Goal: Find specific page/section: Locate a particular part of the current website

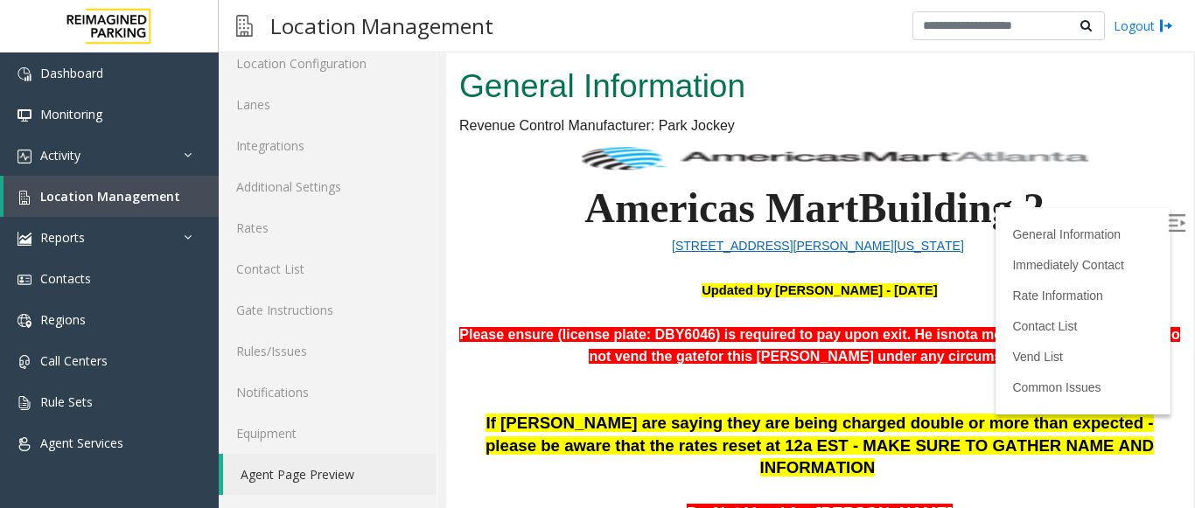
scroll to position [262, 0]
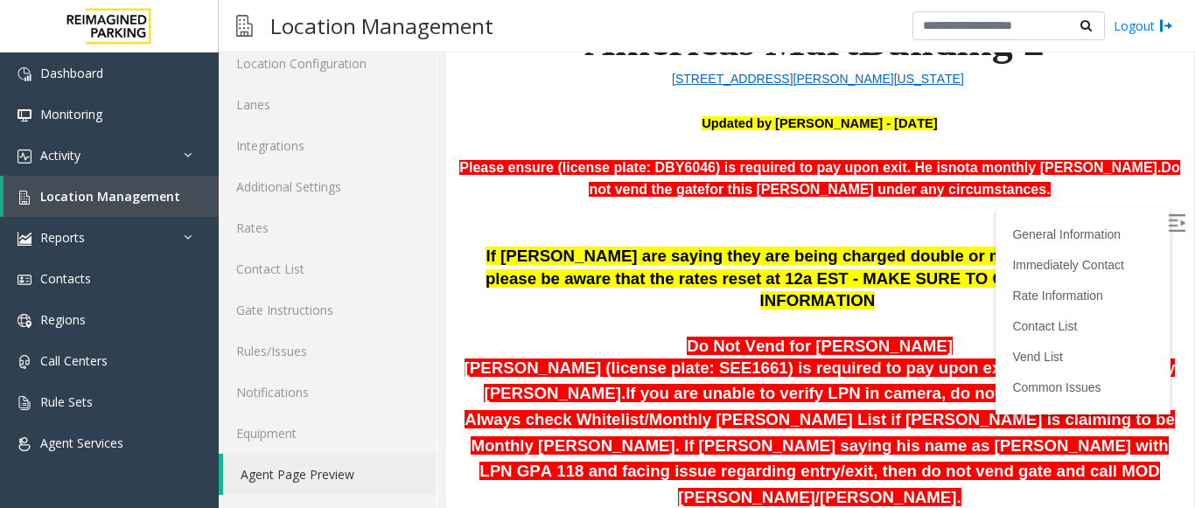
click at [981, 237] on p at bounding box center [819, 223] width 721 height 45
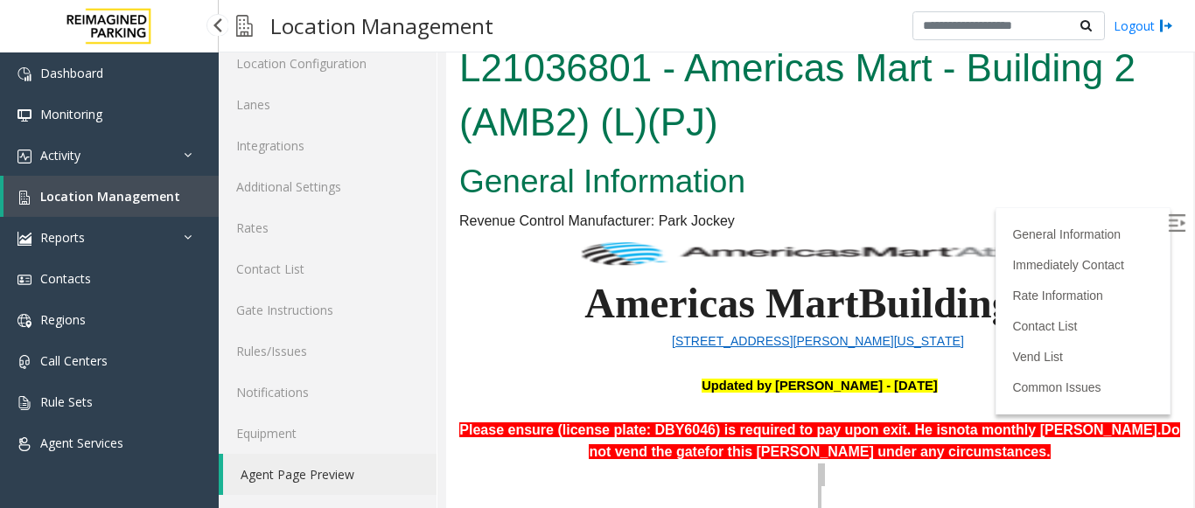
click at [185, 195] on link "Location Management" at bounding box center [110, 196] width 215 height 41
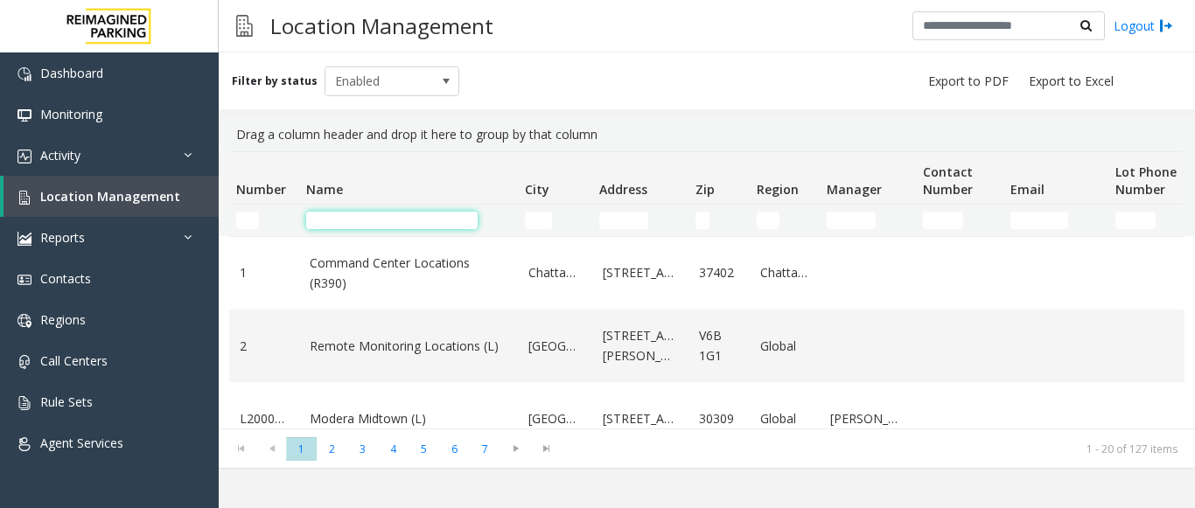
click at [363, 218] on input "Name Filter" at bounding box center [391, 220] width 171 height 17
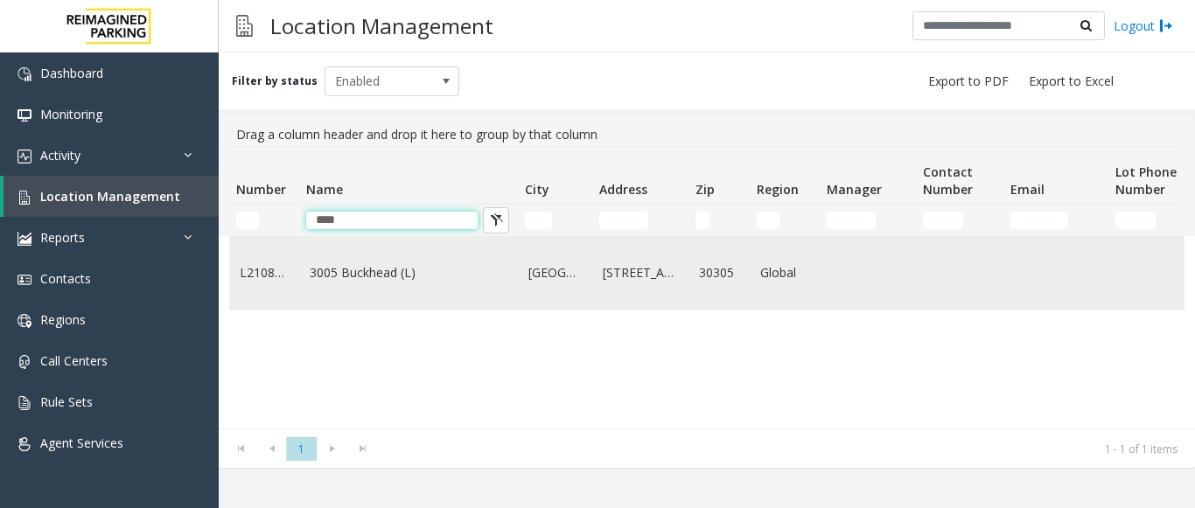
type input "****"
click at [362, 281] on link "3005 Buckhead (L)" at bounding box center [409, 272] width 198 height 19
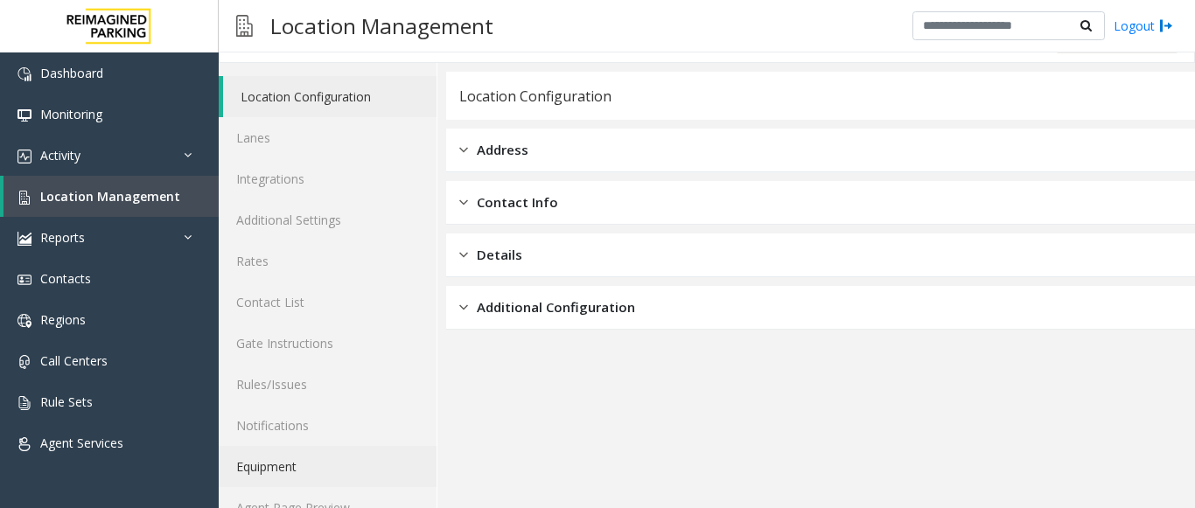
scroll to position [68, 0]
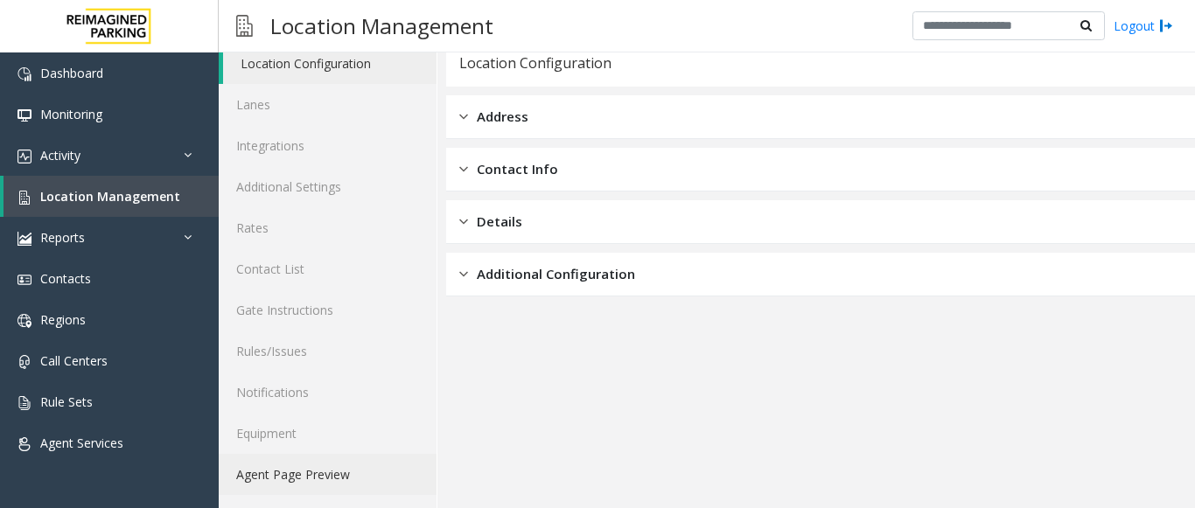
click at [350, 472] on link "Agent Page Preview" at bounding box center [328, 474] width 218 height 41
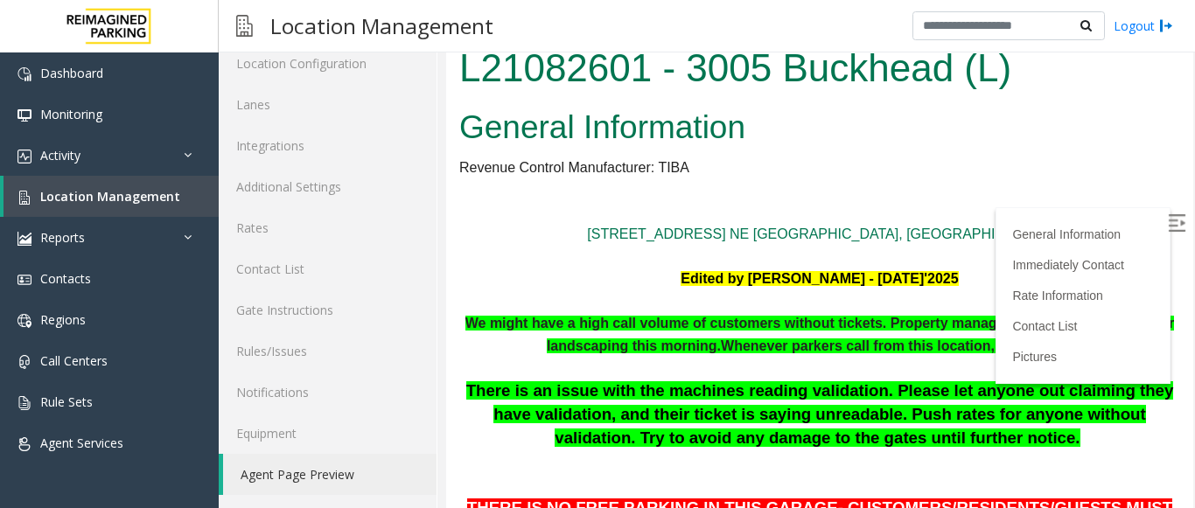
click at [1168, 219] on img at bounding box center [1176, 222] width 17 height 17
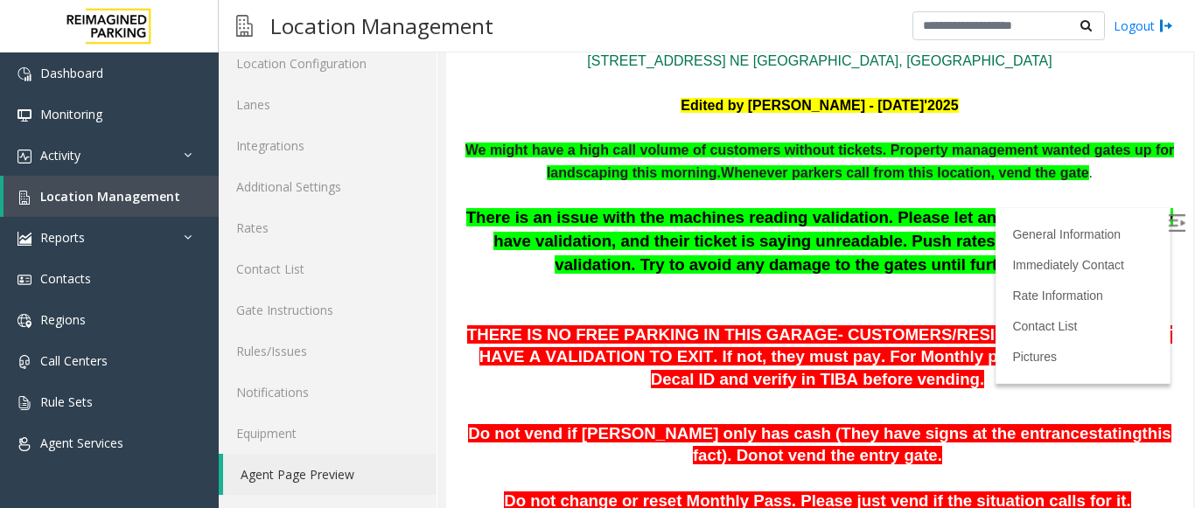
scroll to position [175, 0]
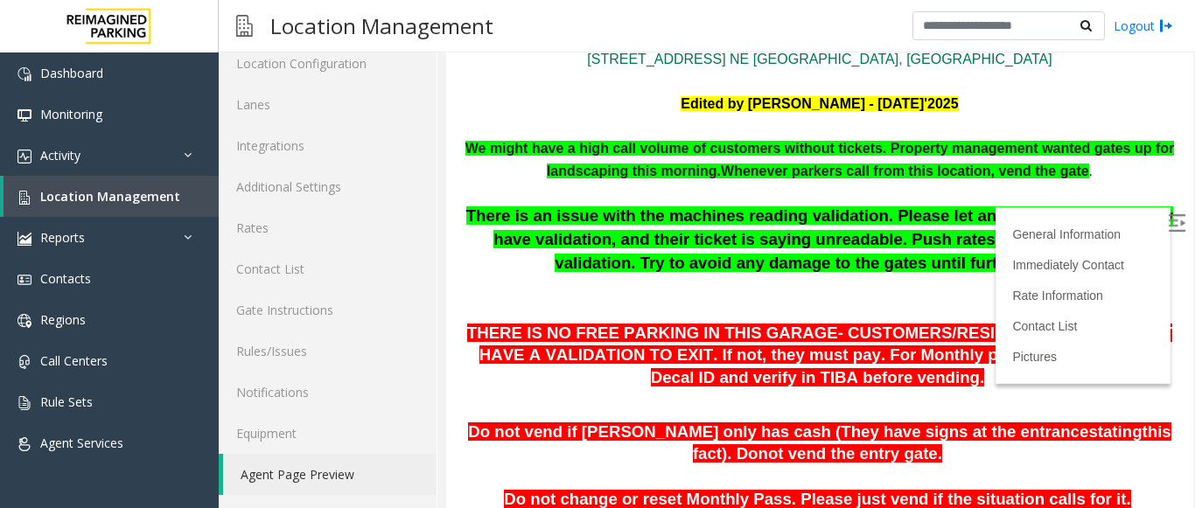
click at [1083, 295] on p "There is an issue with the machines reading validation. Please let anyone out c…" at bounding box center [819, 262] width 721 height 115
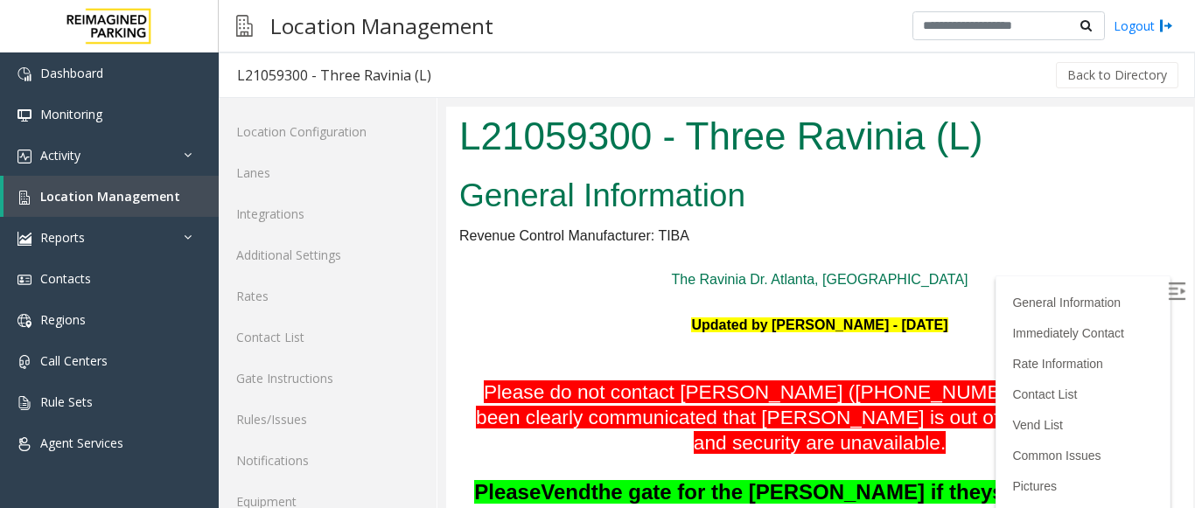
click at [786, 199] on h2 "General Information" at bounding box center [819, 195] width 721 height 45
click at [1168, 287] on img at bounding box center [1176, 291] width 17 height 17
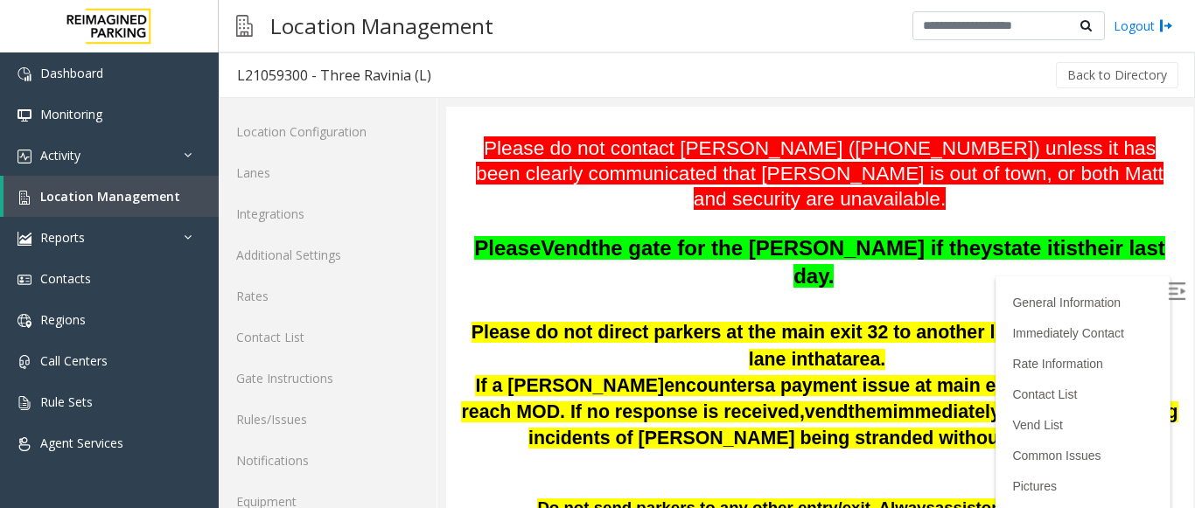
scroll to position [87, 0]
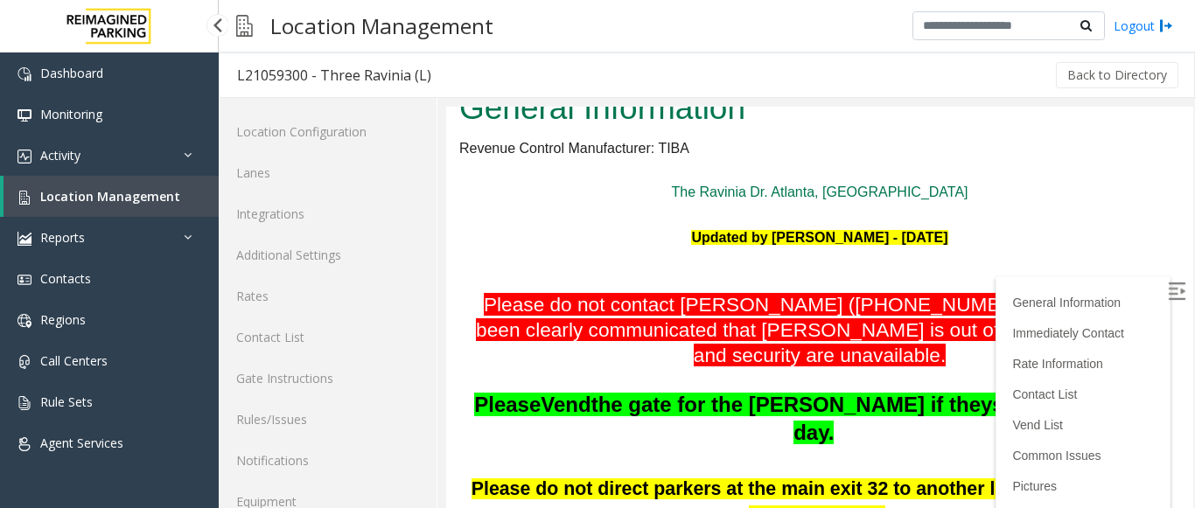
click at [173, 189] on link "Location Management" at bounding box center [110, 196] width 215 height 41
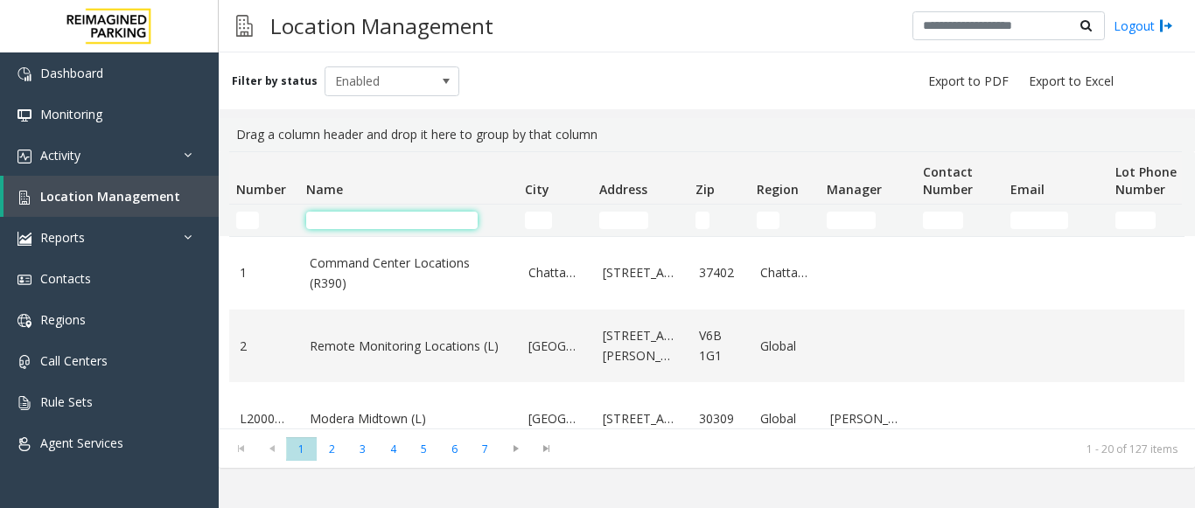
click at [393, 224] on input "Name Filter" at bounding box center [391, 220] width 171 height 17
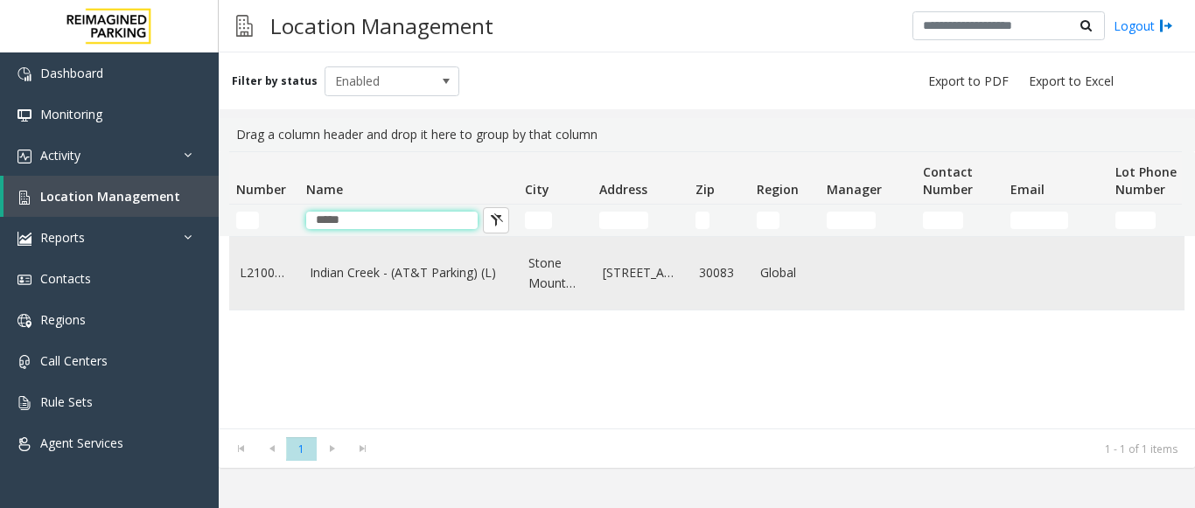
type input "*****"
click at [412, 265] on link "Indian Creek - (AT&T Parking) (L)" at bounding box center [409, 272] width 198 height 19
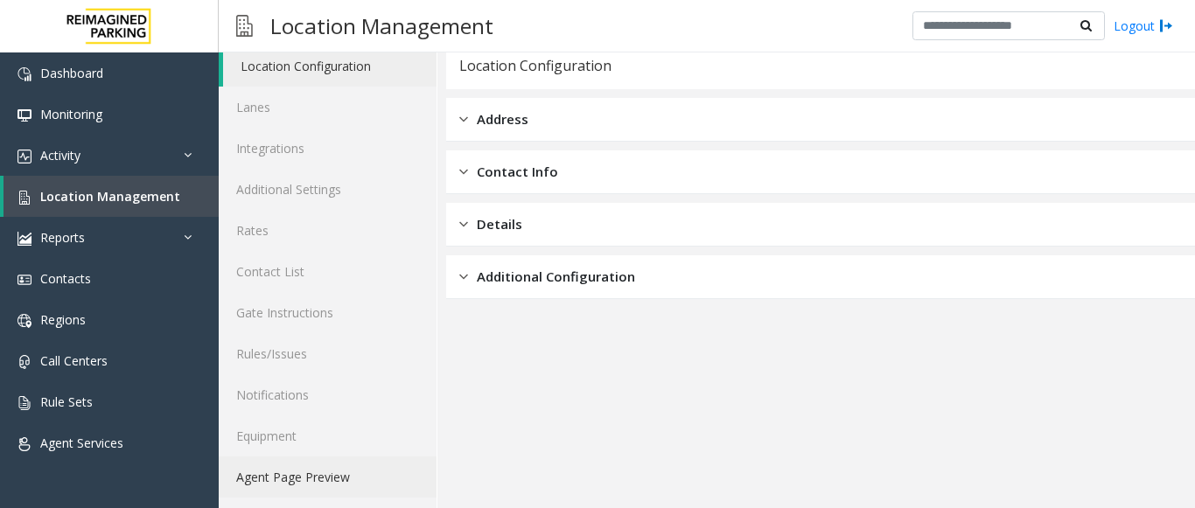
scroll to position [68, 0]
click at [283, 472] on link "Agent Page Preview" at bounding box center [328, 474] width 218 height 41
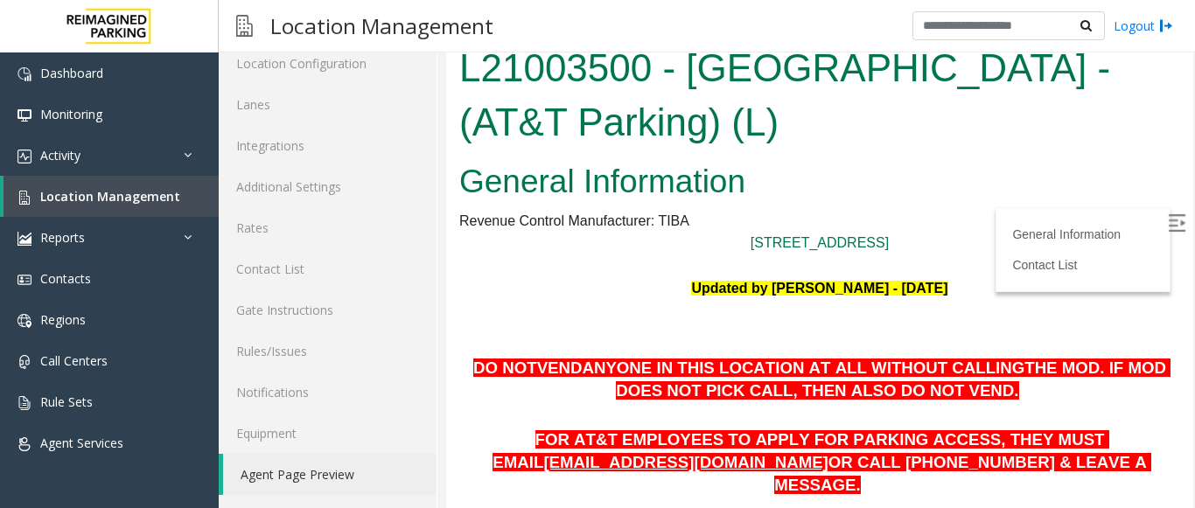
click at [1168, 221] on img at bounding box center [1176, 222] width 17 height 17
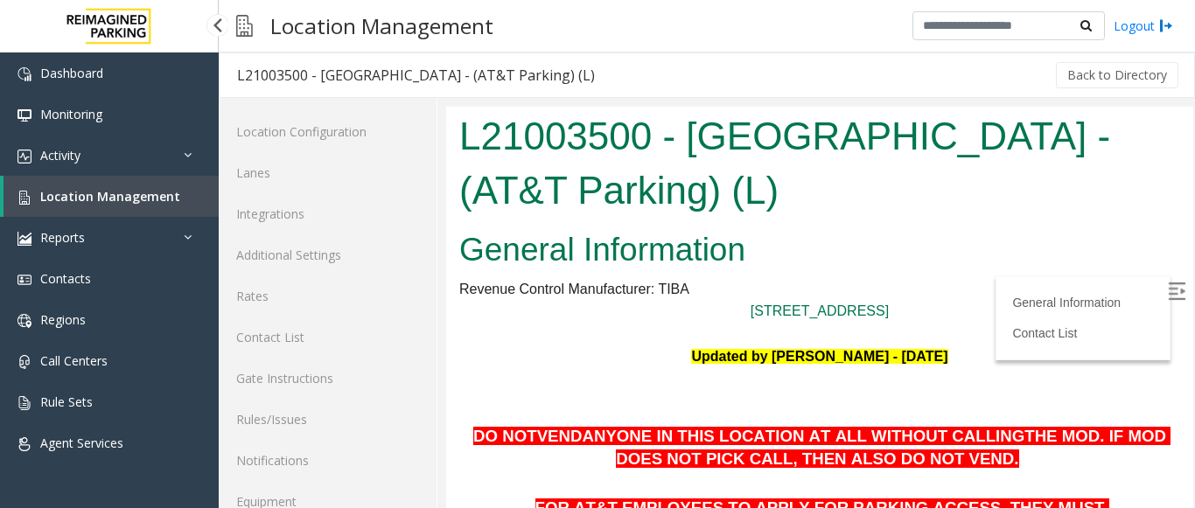
click at [40, 190] on span "Location Management" at bounding box center [110, 196] width 140 height 17
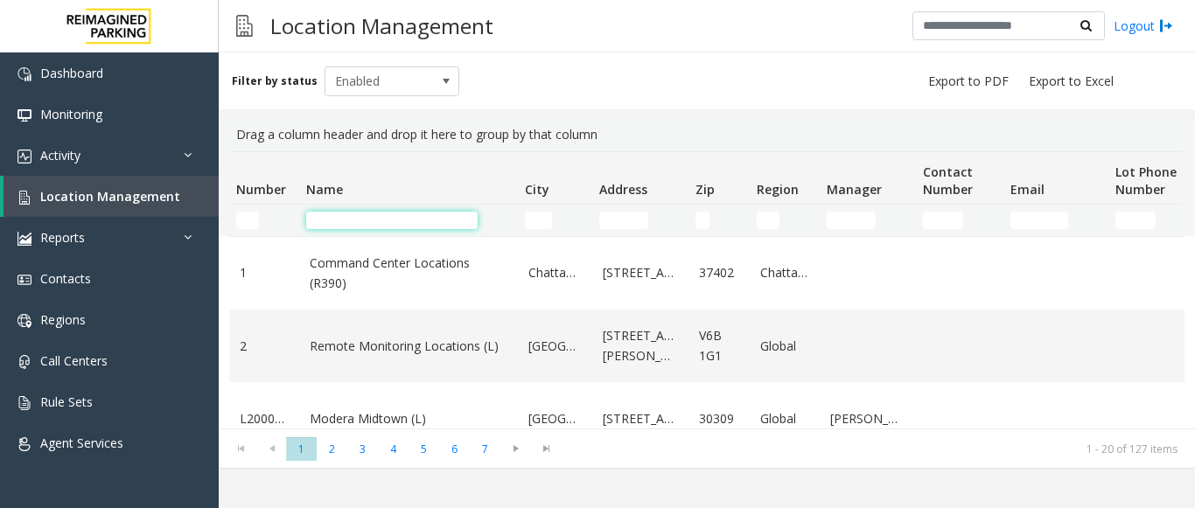
click at [423, 225] on input "Name Filter" at bounding box center [391, 220] width 171 height 17
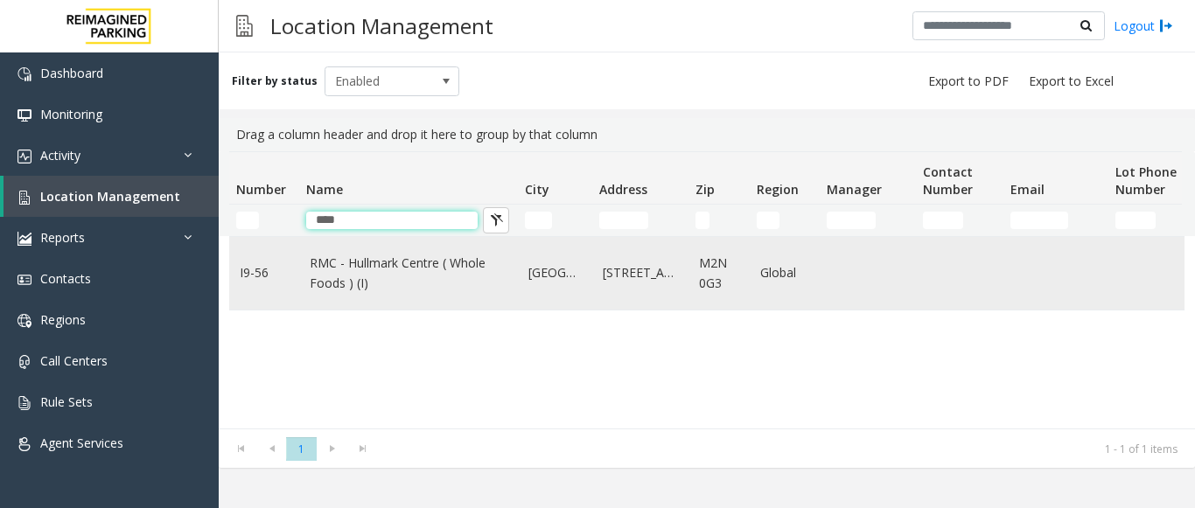
type input "****"
click at [400, 280] on link "RMC - Hullmark Centre ( Whole Foods ) (I)" at bounding box center [409, 273] width 198 height 39
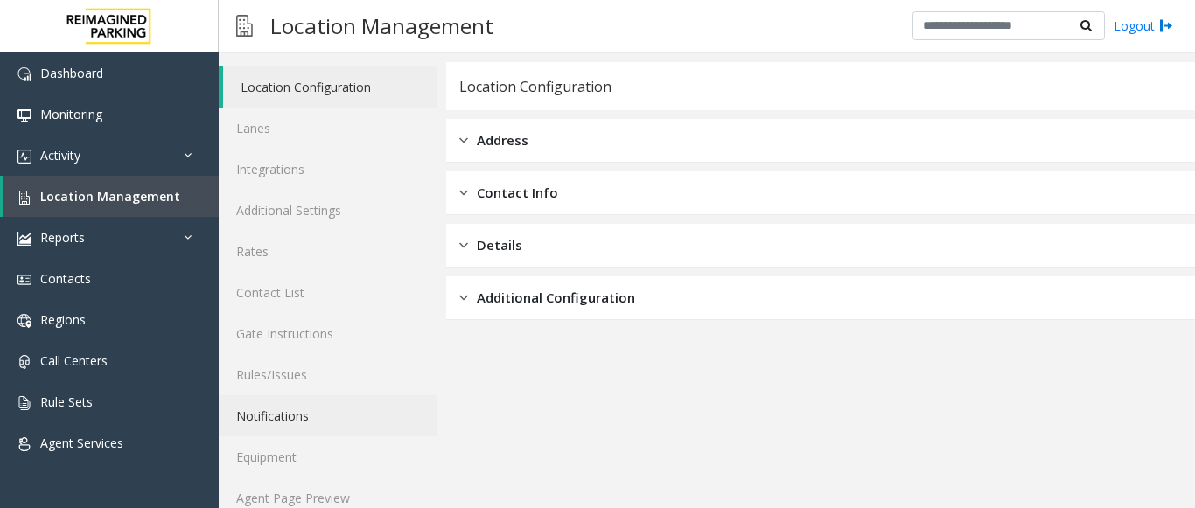
scroll to position [68, 0]
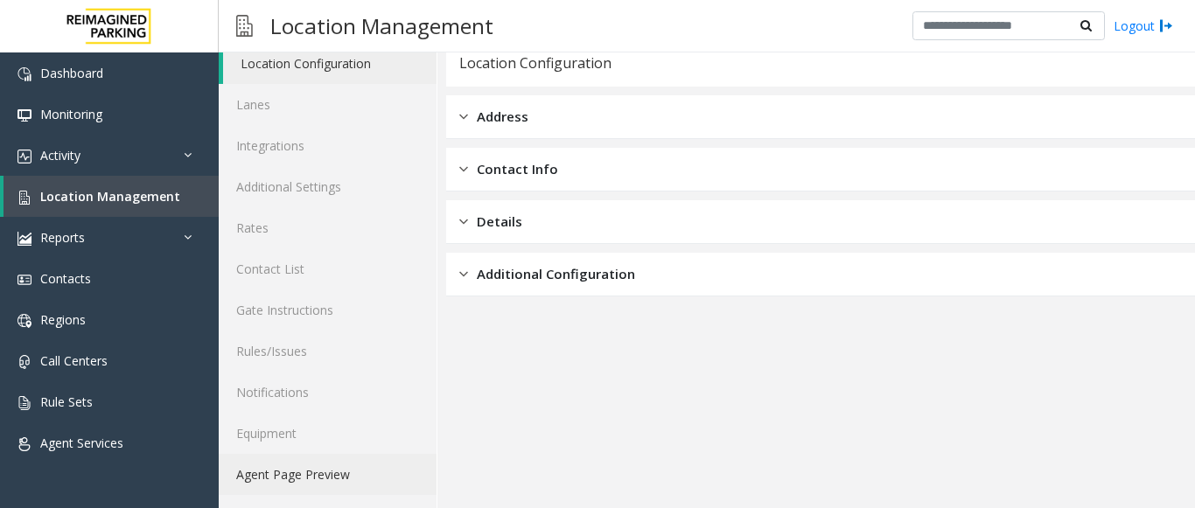
click at [304, 476] on link "Agent Page Preview" at bounding box center [328, 474] width 218 height 41
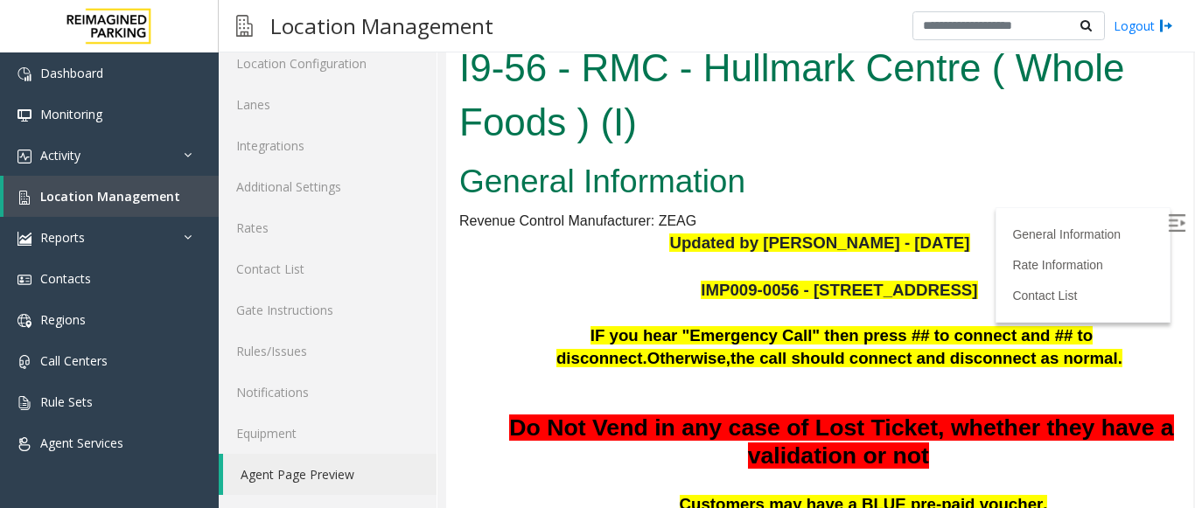
click at [1165, 214] on label at bounding box center [1178, 226] width 26 height 26
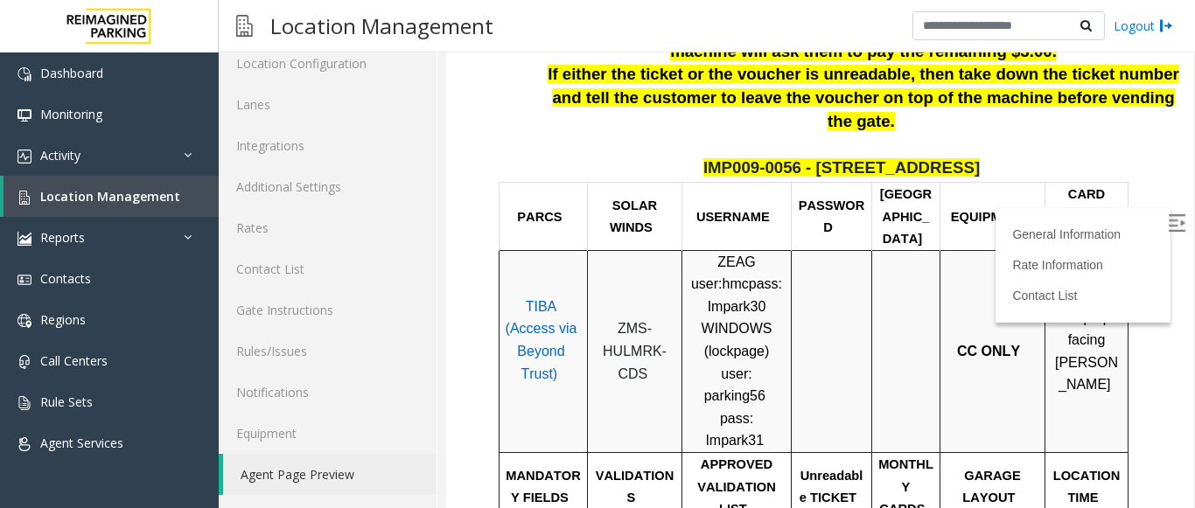
scroll to position [525, 0]
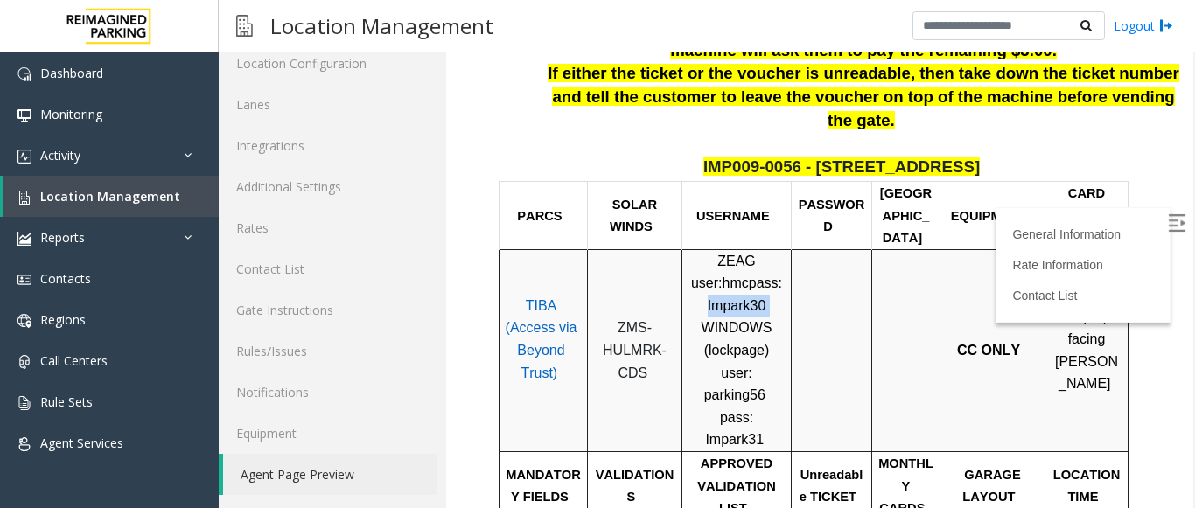
drag, startPoint x: 722, startPoint y: 255, endPoint x: 781, endPoint y: 251, distance: 59.7
click at [781, 251] on p "ZEAG user: hmc pass: Impark30 WINDOWS ( lockpage ) user: parking56 pass: Impark…" at bounding box center [737, 350] width 96 height 201
click at [799, 251] on td at bounding box center [832, 350] width 80 height 202
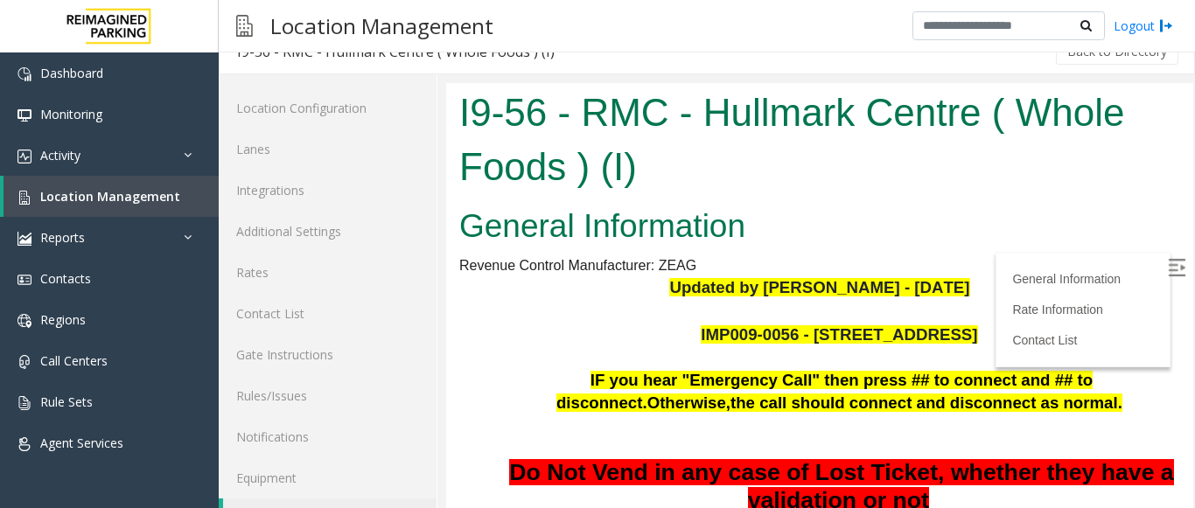
scroll to position [0, 0]
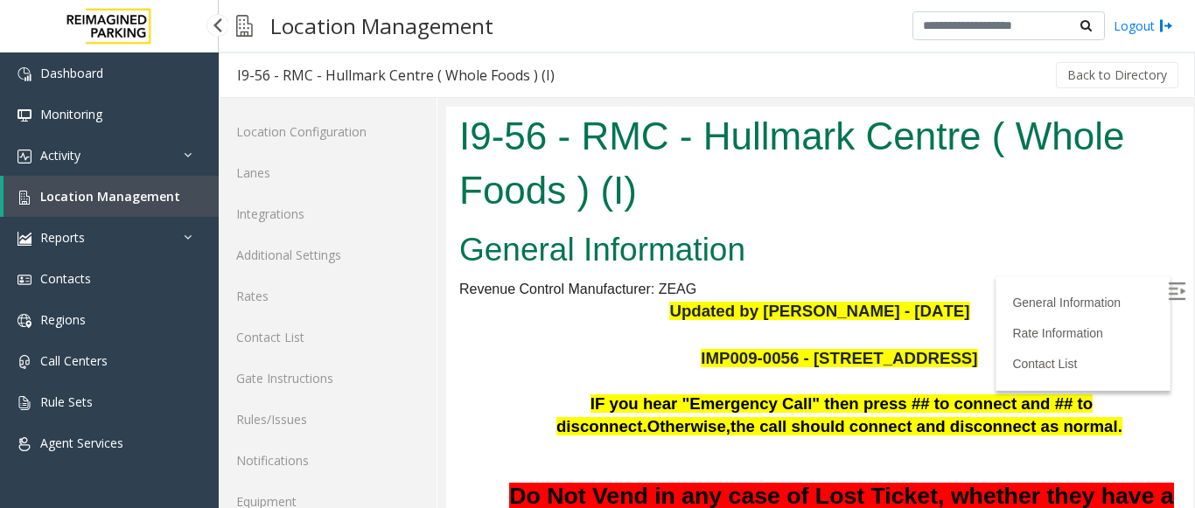
click at [150, 198] on span "Location Management" at bounding box center [110, 196] width 140 height 17
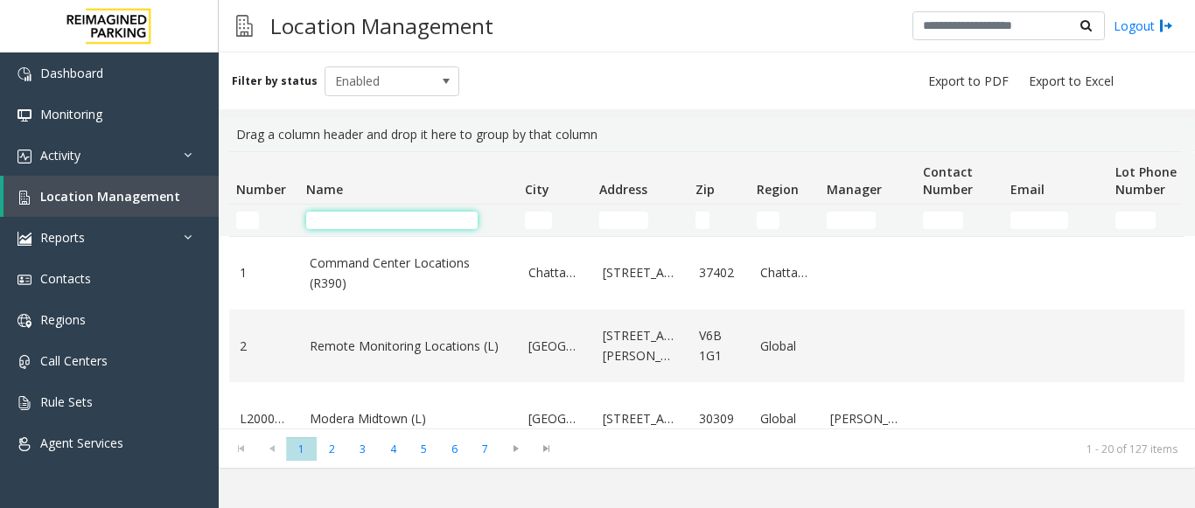
drag, startPoint x: 366, startPoint y: 221, endPoint x: 342, endPoint y: 220, distance: 23.7
click at [366, 221] on input "Name Filter" at bounding box center [391, 220] width 171 height 17
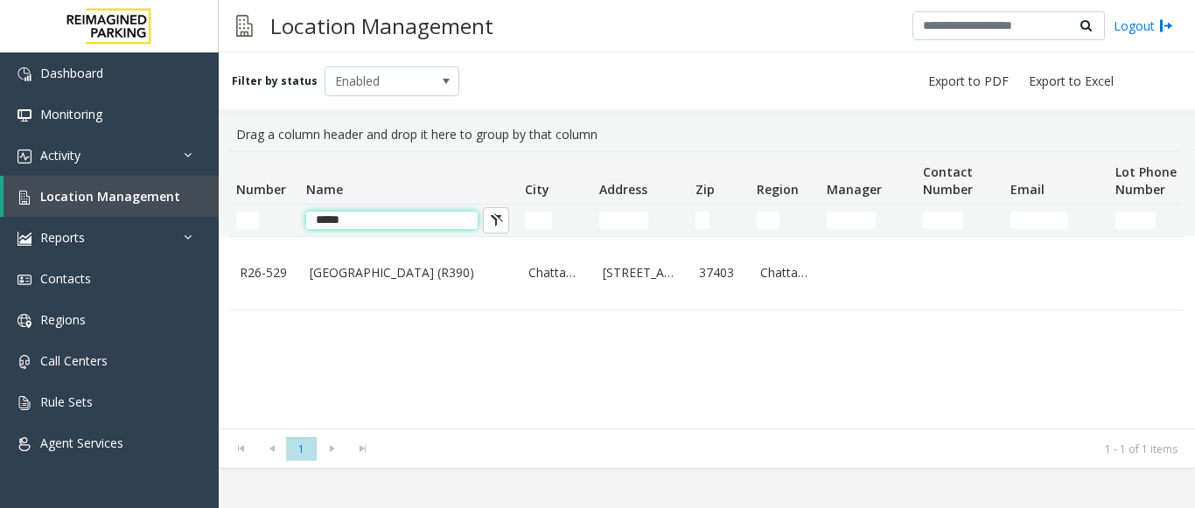
type input "*****"
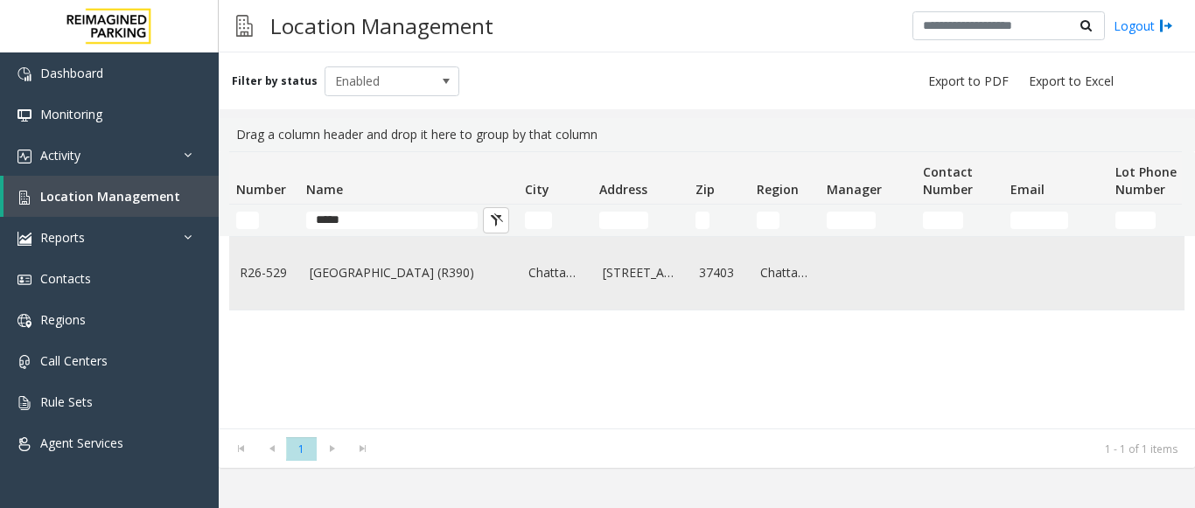
click at [322, 286] on td "[GEOGRAPHIC_DATA] (R390)" at bounding box center [408, 273] width 219 height 73
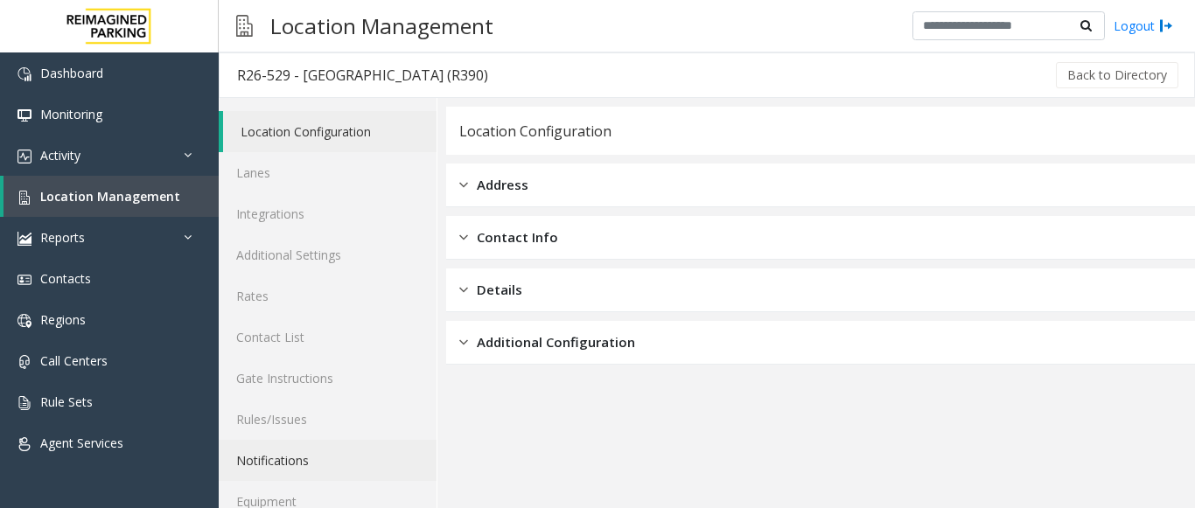
scroll to position [68, 0]
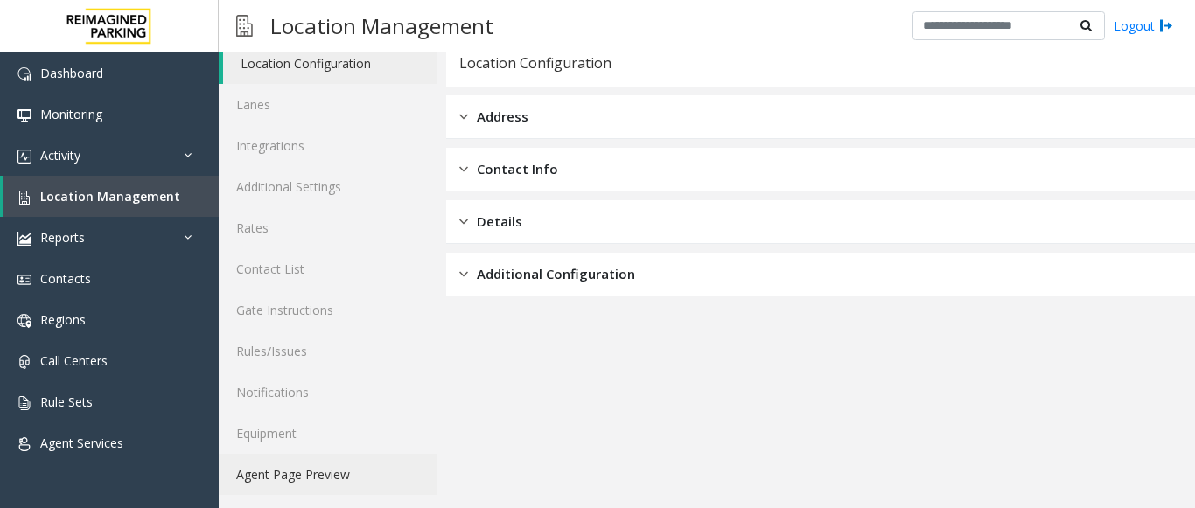
click at [320, 464] on link "Agent Page Preview" at bounding box center [328, 474] width 218 height 41
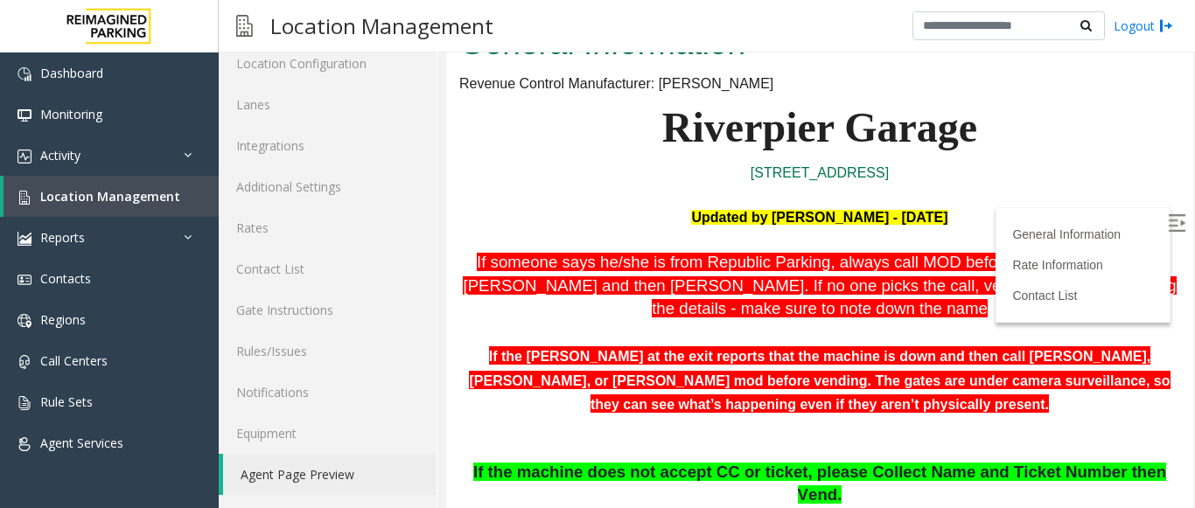
scroll to position [262, 0]
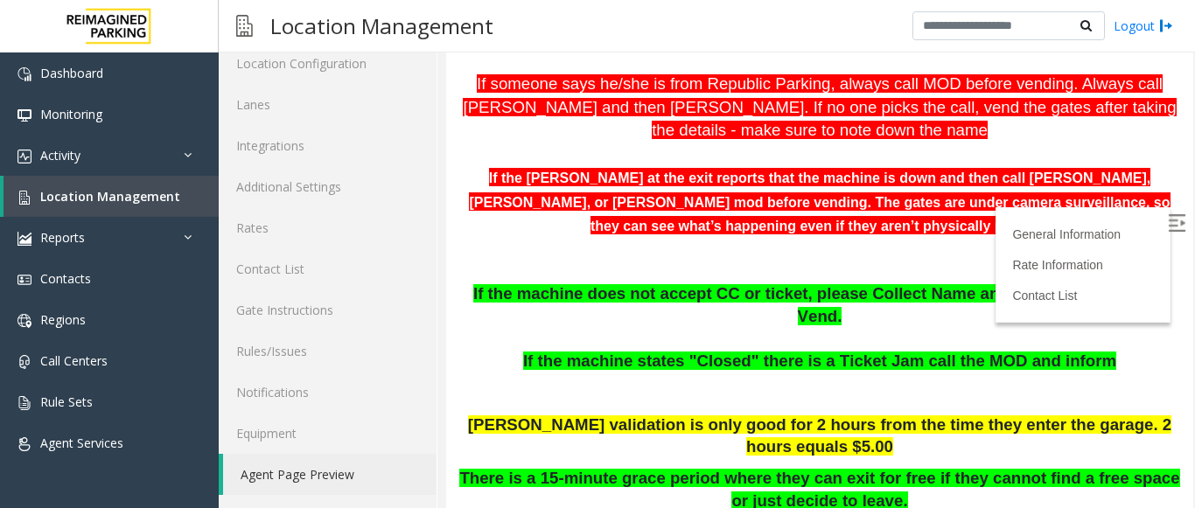
click at [1168, 214] on img at bounding box center [1176, 222] width 17 height 17
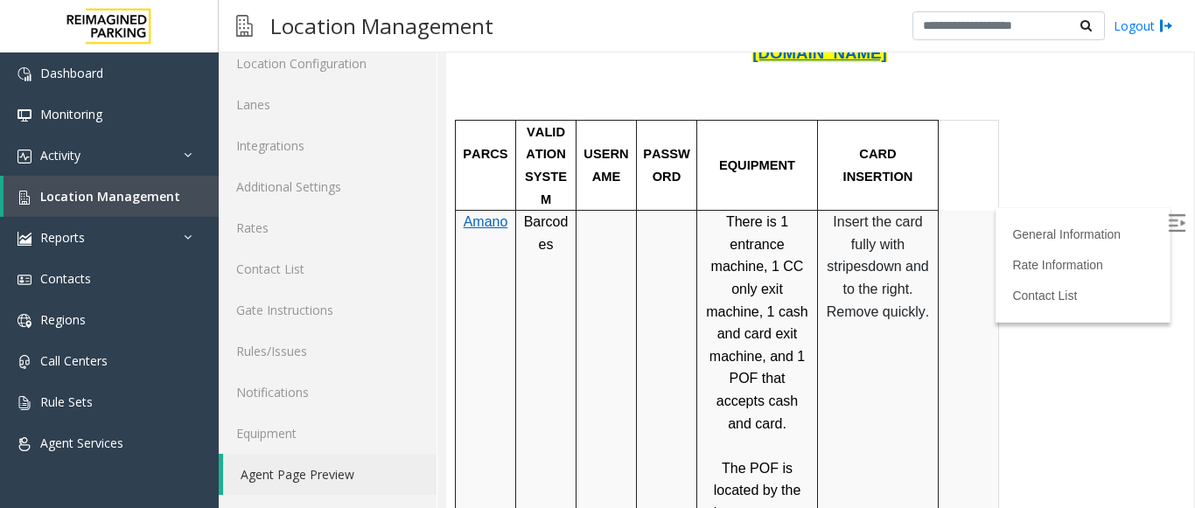
scroll to position [787, 0]
click at [129, 200] on span "Location Management" at bounding box center [110, 196] width 140 height 17
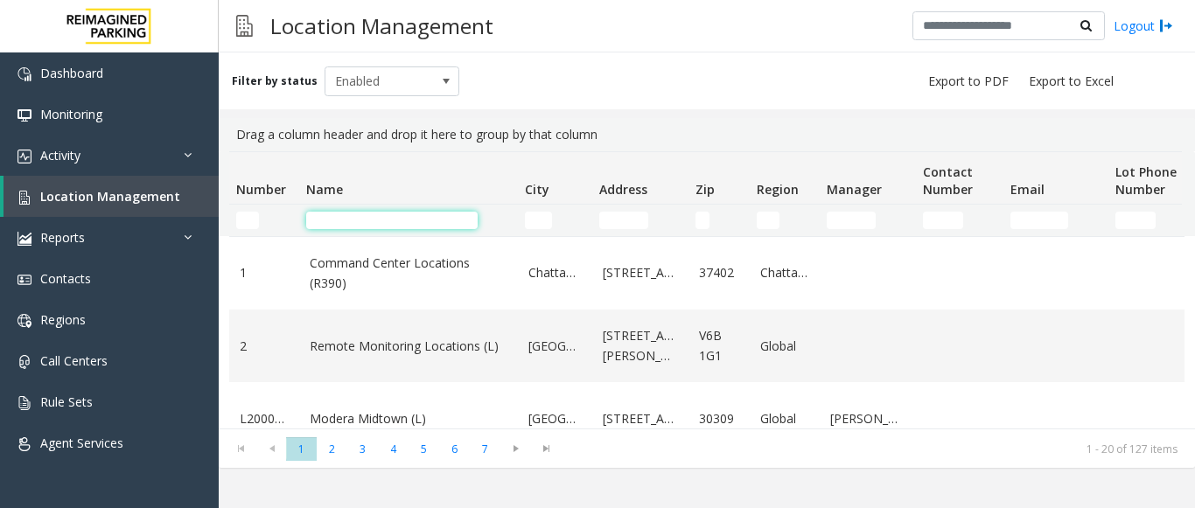
click at [354, 213] on input "Name Filter" at bounding box center [391, 220] width 171 height 17
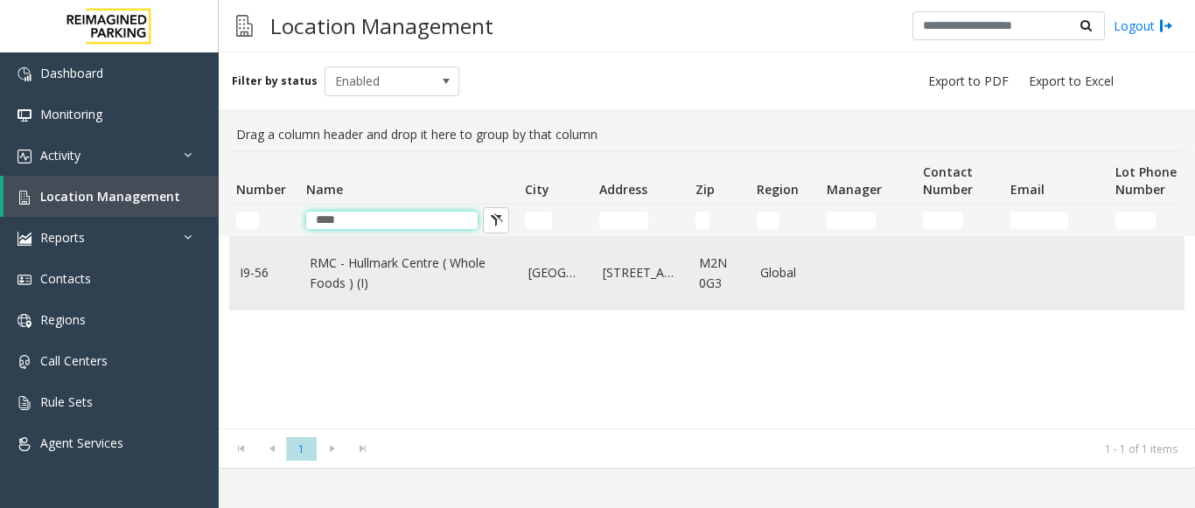
type input "****"
click at [341, 261] on link "RMC - Hullmark Centre ( Whole Foods ) (I)" at bounding box center [409, 273] width 198 height 39
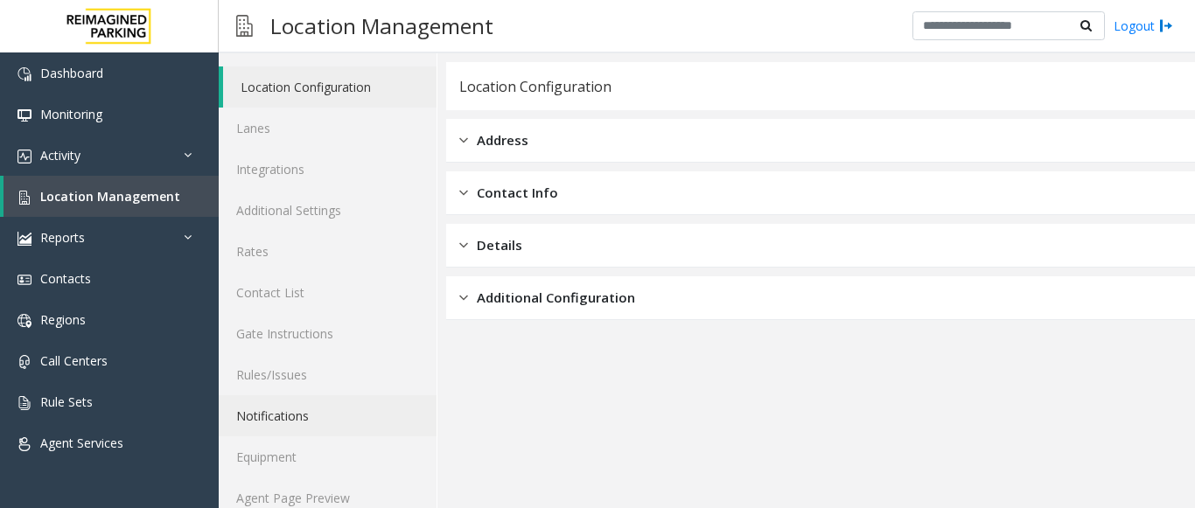
scroll to position [68, 0]
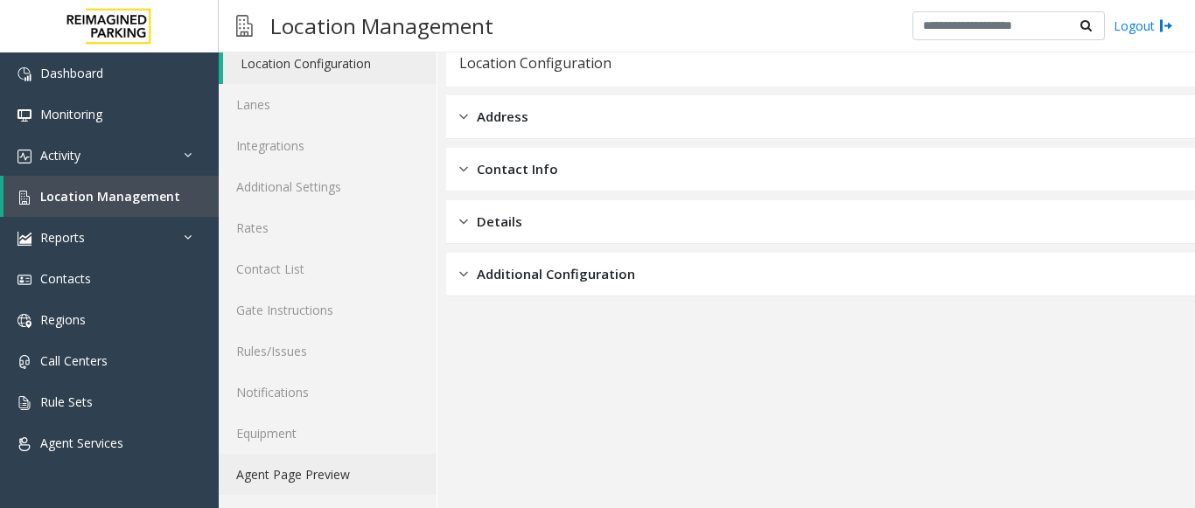
click at [332, 467] on link "Agent Page Preview" at bounding box center [328, 474] width 218 height 41
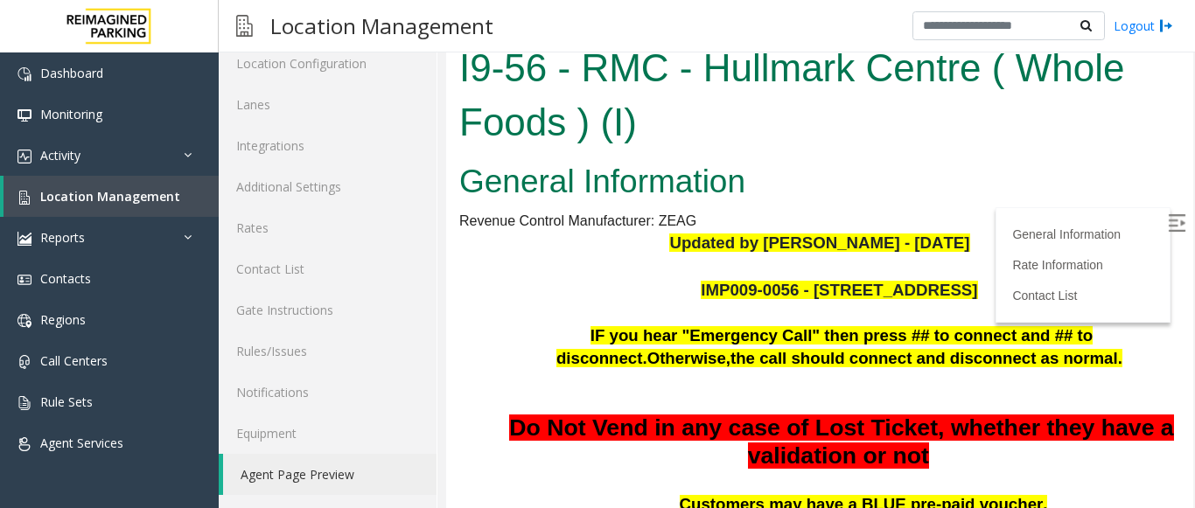
click at [1168, 220] on img at bounding box center [1176, 222] width 17 height 17
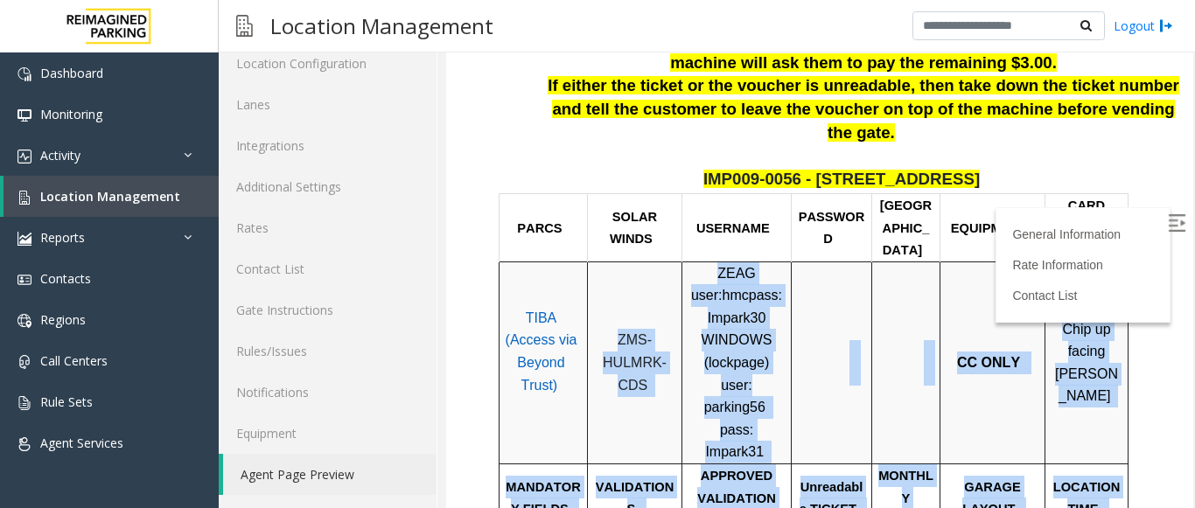
scroll to position [549, 0]
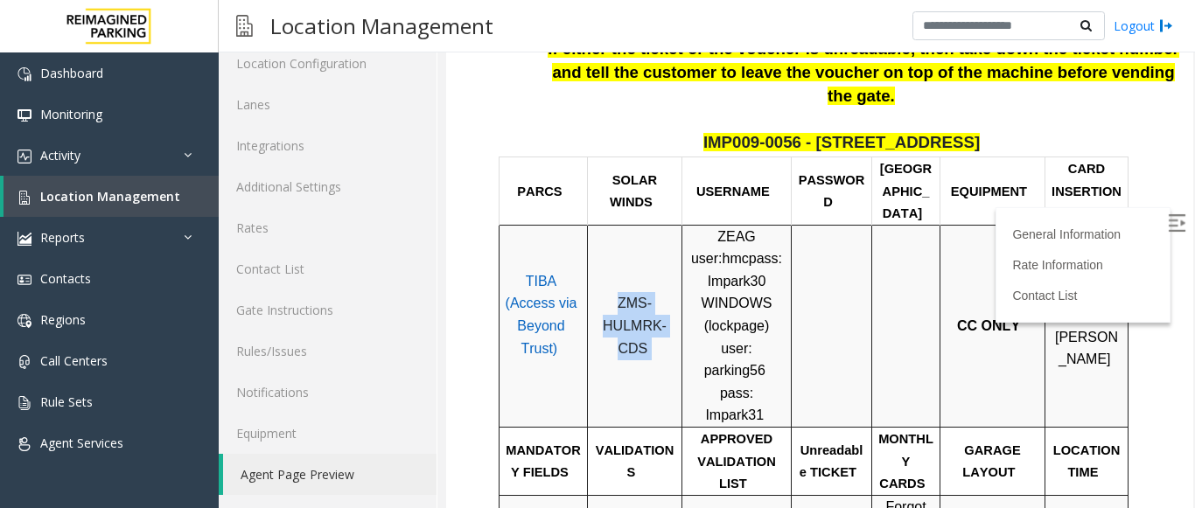
drag, startPoint x: 616, startPoint y: 428, endPoint x: 654, endPoint y: 303, distance: 130.9
click at [654, 303] on td "ZMS-HULMRK-CDS" at bounding box center [635, 326] width 94 height 202
copy p "ZMS-HULMRK-CDS"
